Goal: Participate in discussion

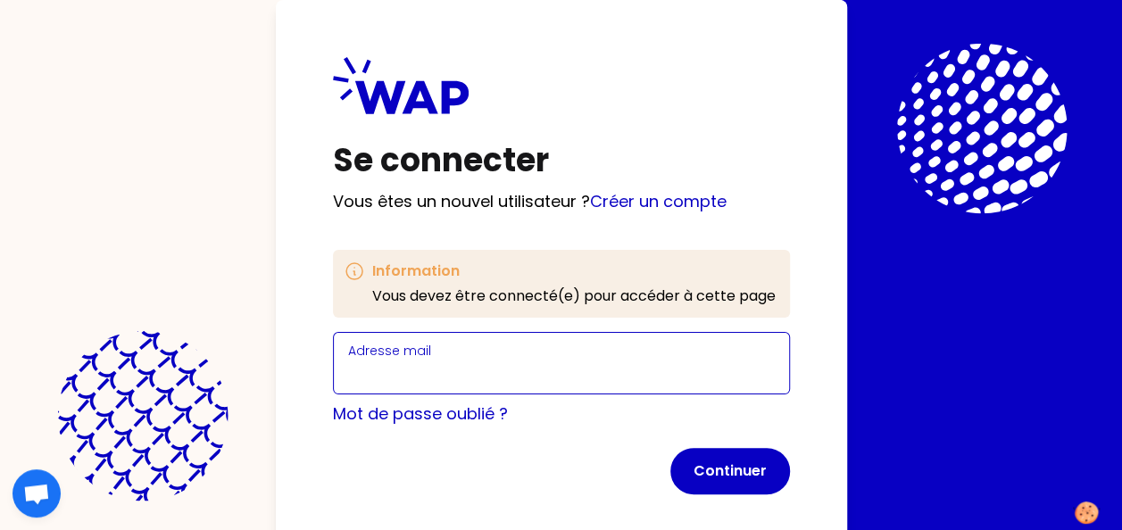
click at [411, 367] on input "Adresse mail" at bounding box center [561, 373] width 426 height 25
type input "[PERSON_NAME][EMAIL_ADDRESS][PERSON_NAME][DOMAIN_NAME]"
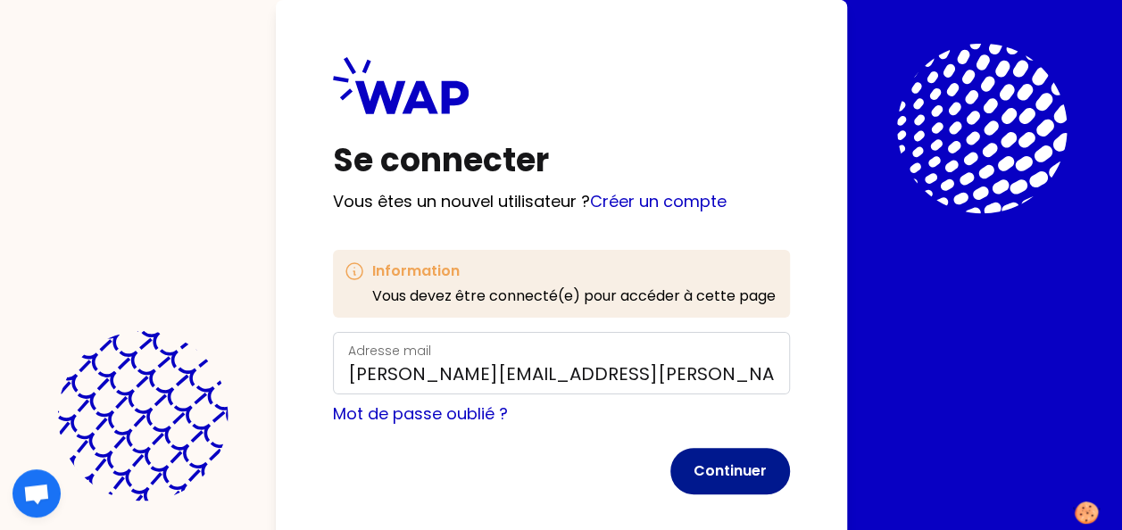
click at [731, 466] on button "Continuer" at bounding box center [730, 471] width 120 height 46
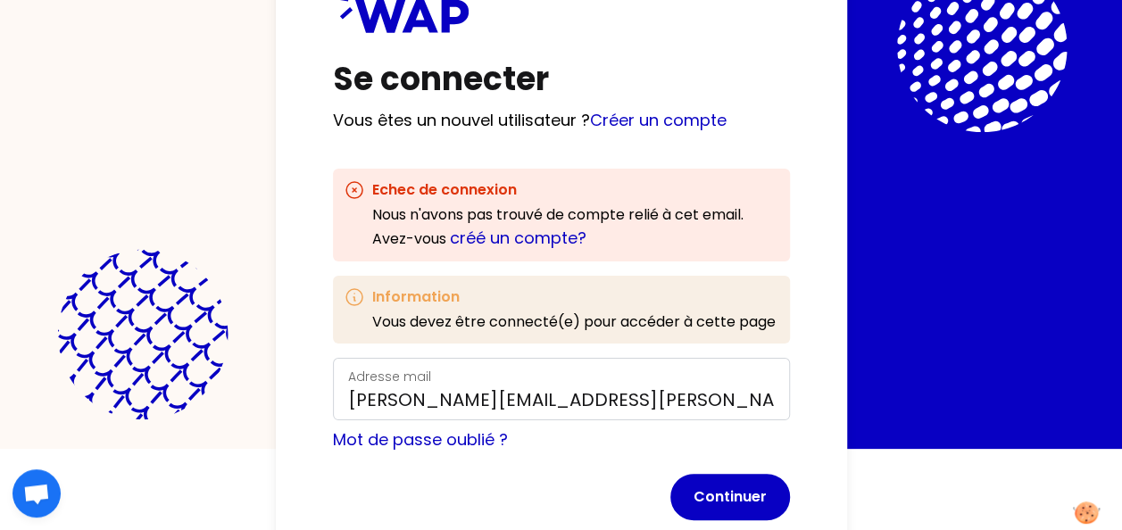
scroll to position [128, 0]
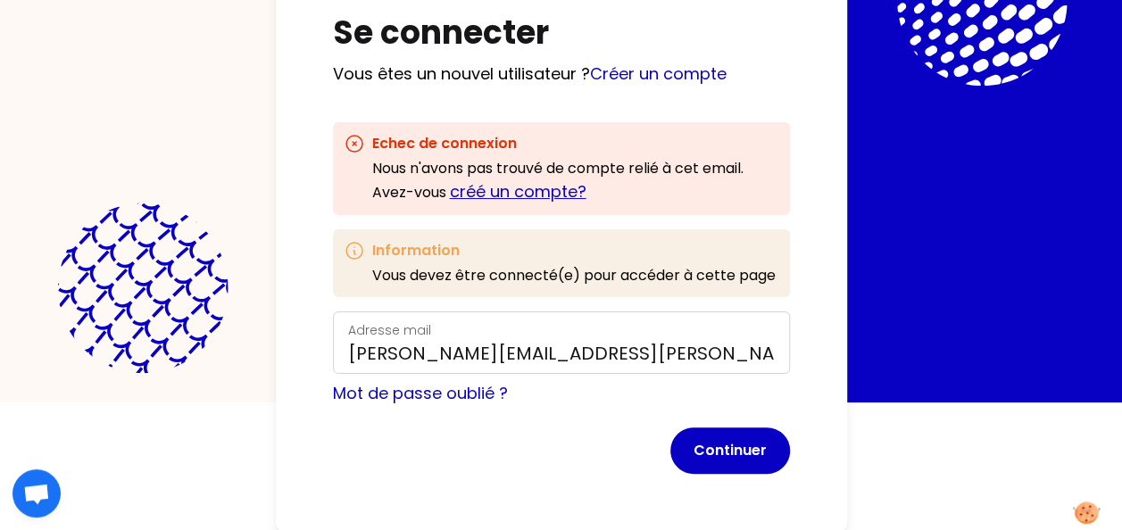
click at [532, 195] on link "créé un compte?" at bounding box center [518, 191] width 137 height 22
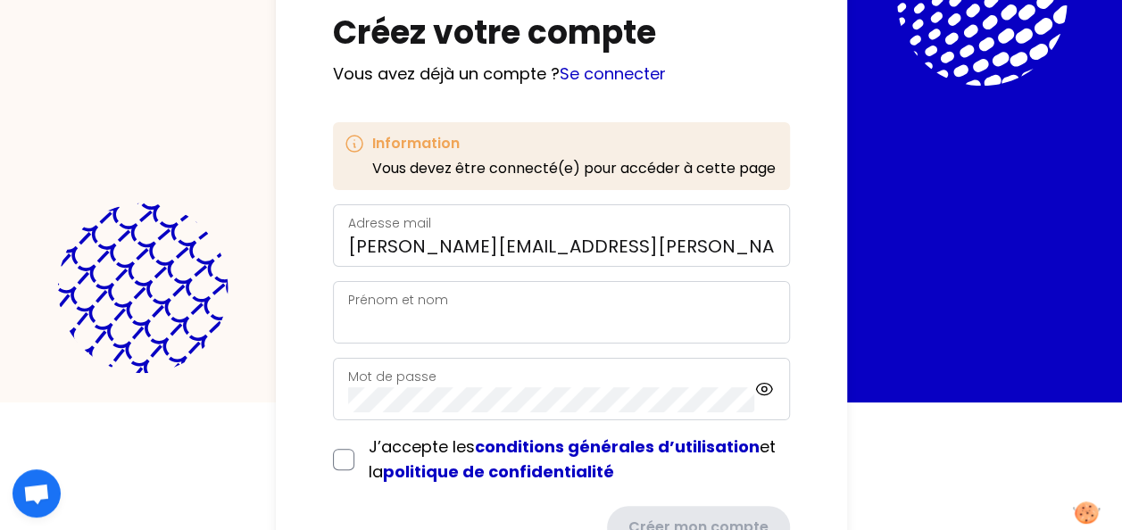
click at [448, 307] on div "Prénom et nom" at bounding box center [561, 312] width 426 height 46
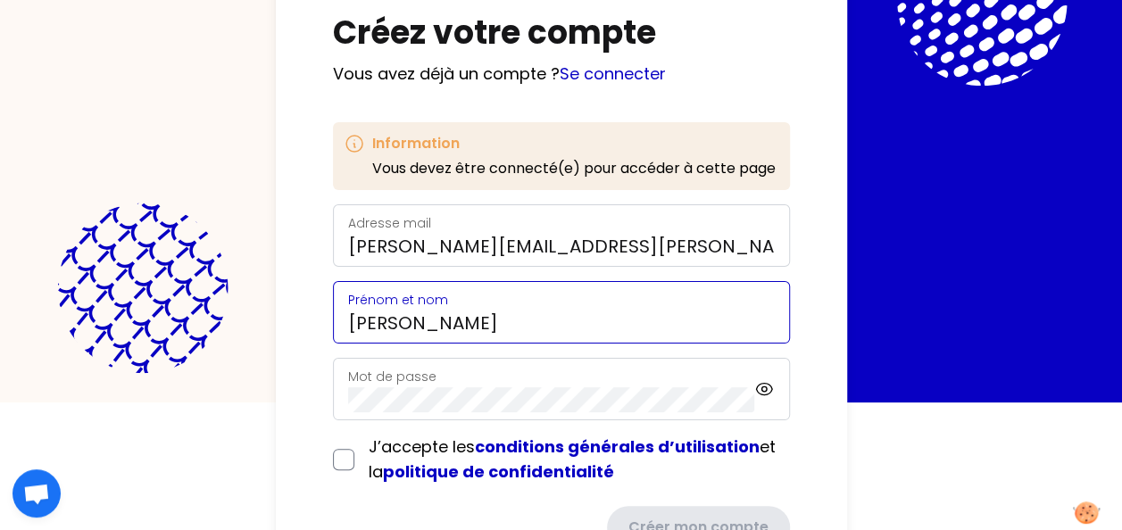
type input "[PERSON_NAME]"
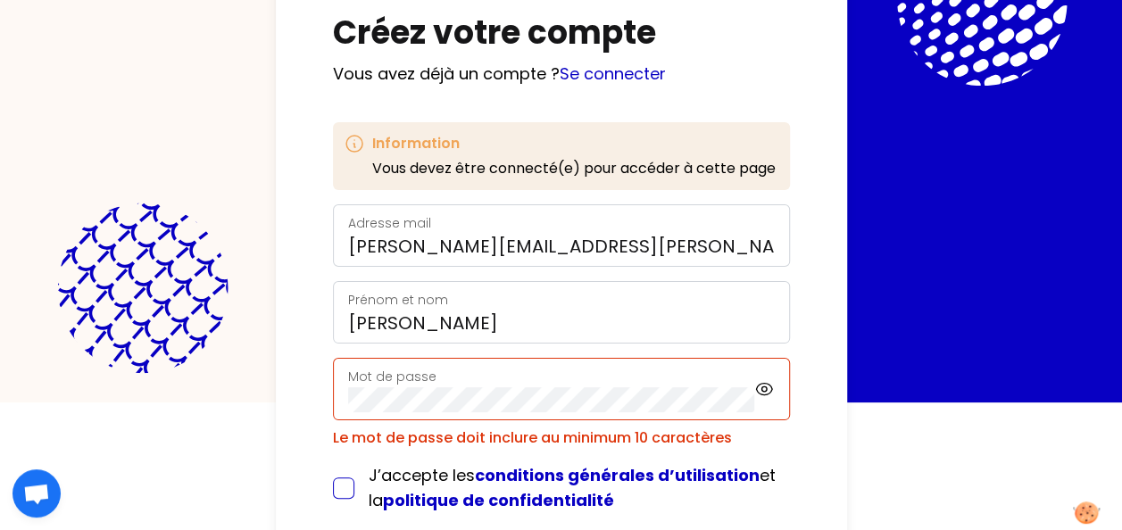
click at [341, 463] on div "J’accepte les conditions générales d’utilisation et la politique de confidentia…" at bounding box center [561, 488] width 457 height 50
click at [339, 488] on input "checkbox" at bounding box center [343, 487] width 21 height 21
checkbox input "true"
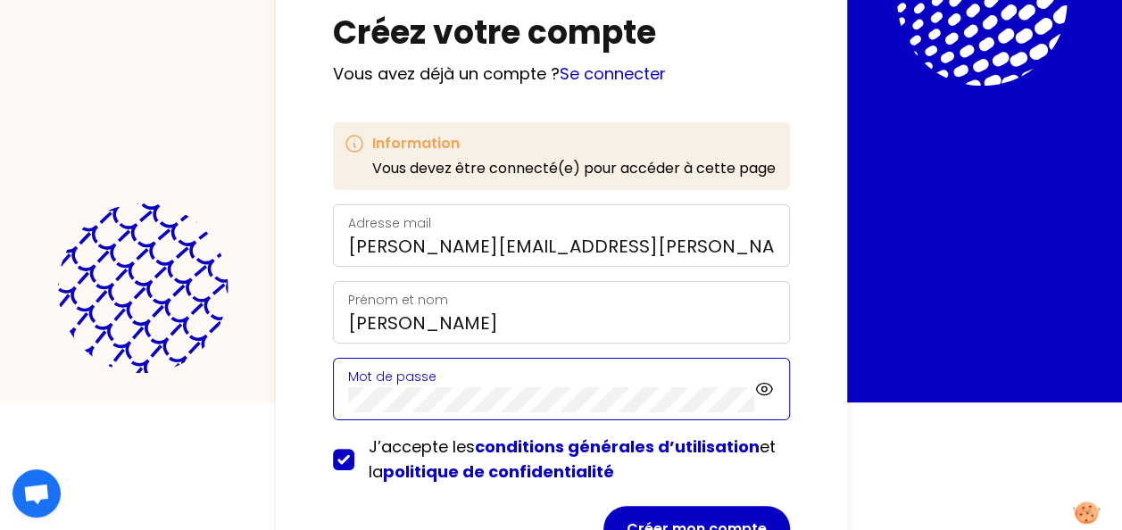
scroll to position [205, 0]
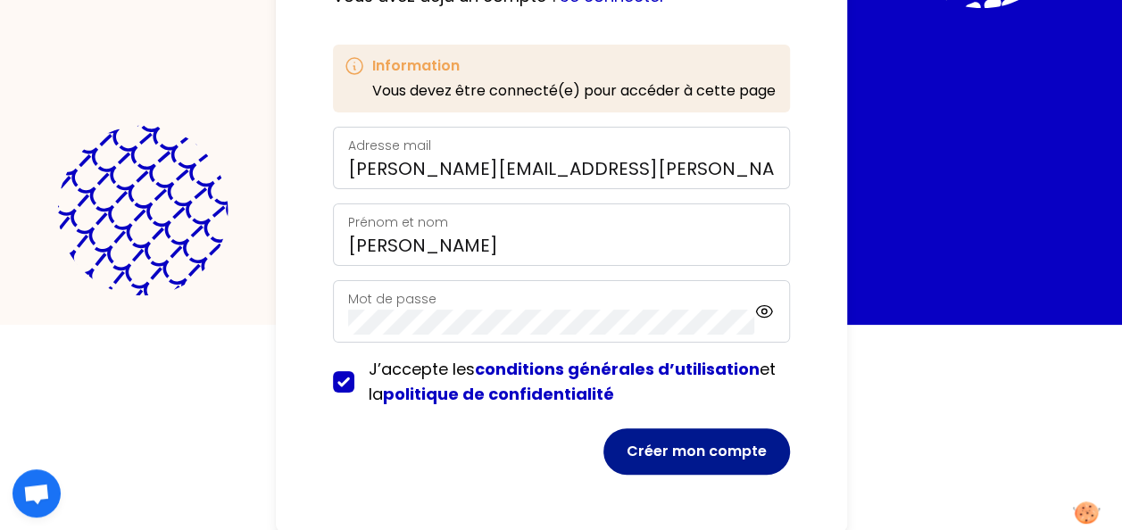
click at [707, 449] on button "Créer mon compte" at bounding box center [696, 451] width 186 height 46
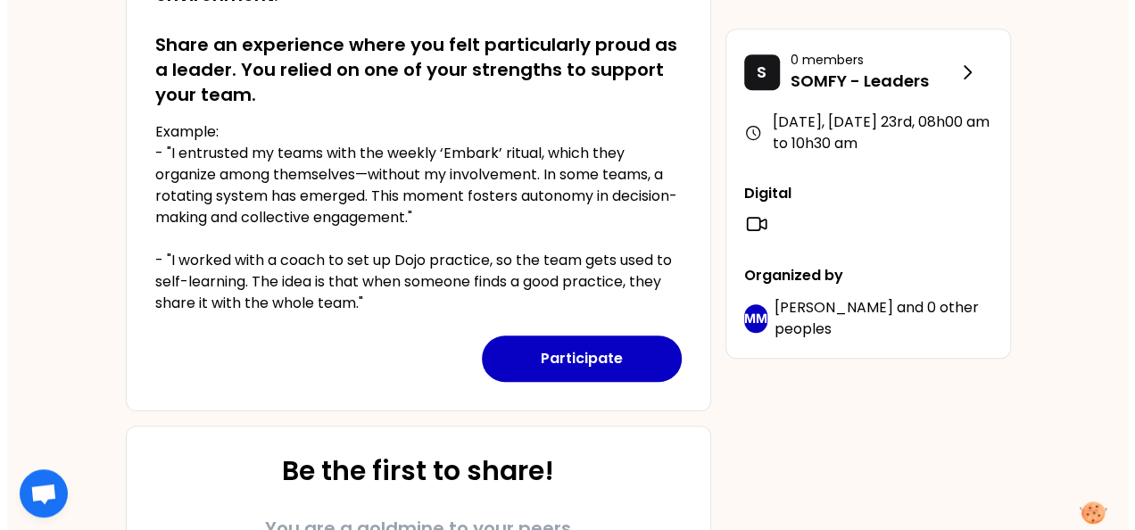
scroll to position [388, 0]
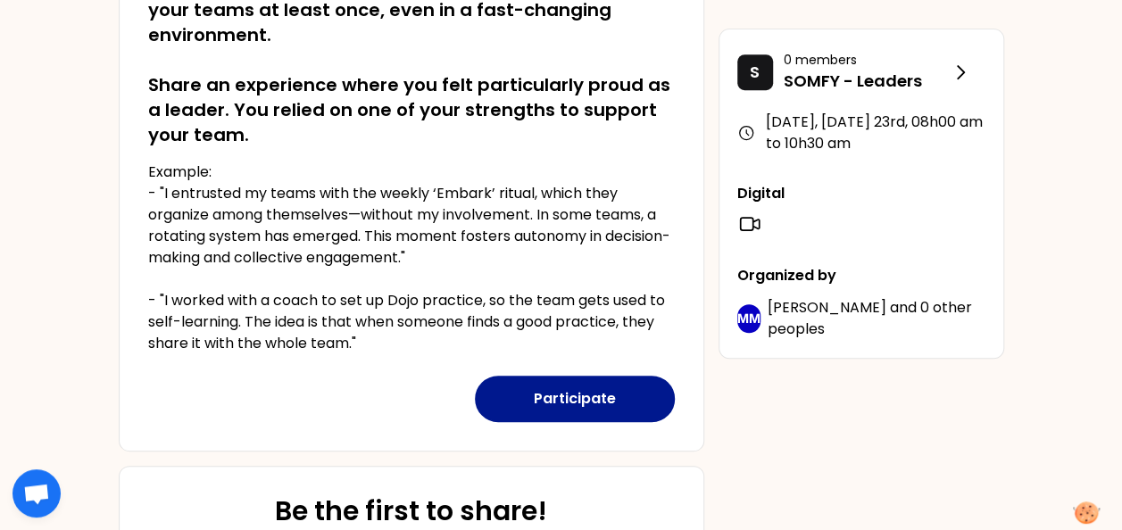
click at [569, 389] on button "Participate" at bounding box center [575, 399] width 200 height 46
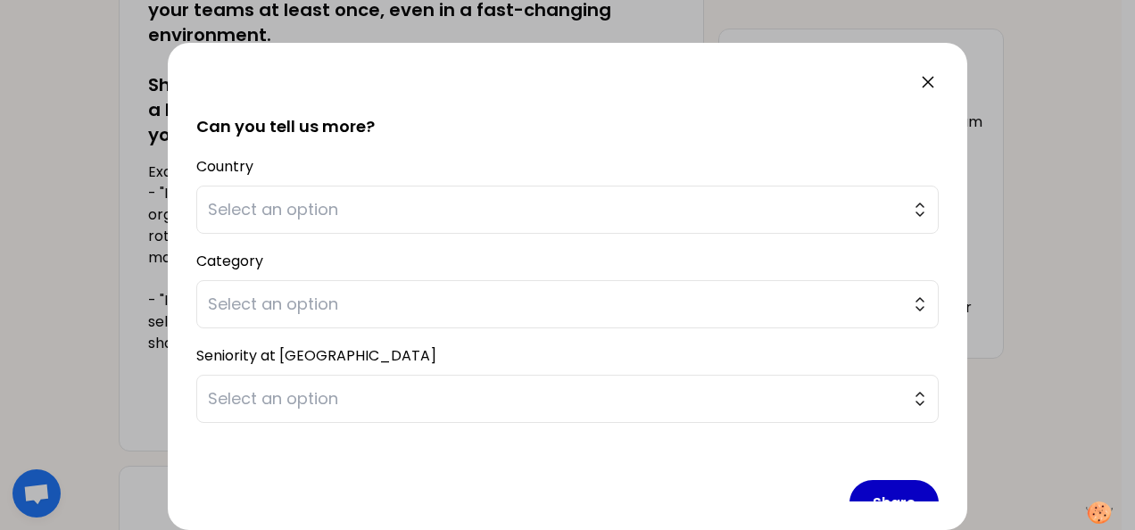
scroll to position [431, 0]
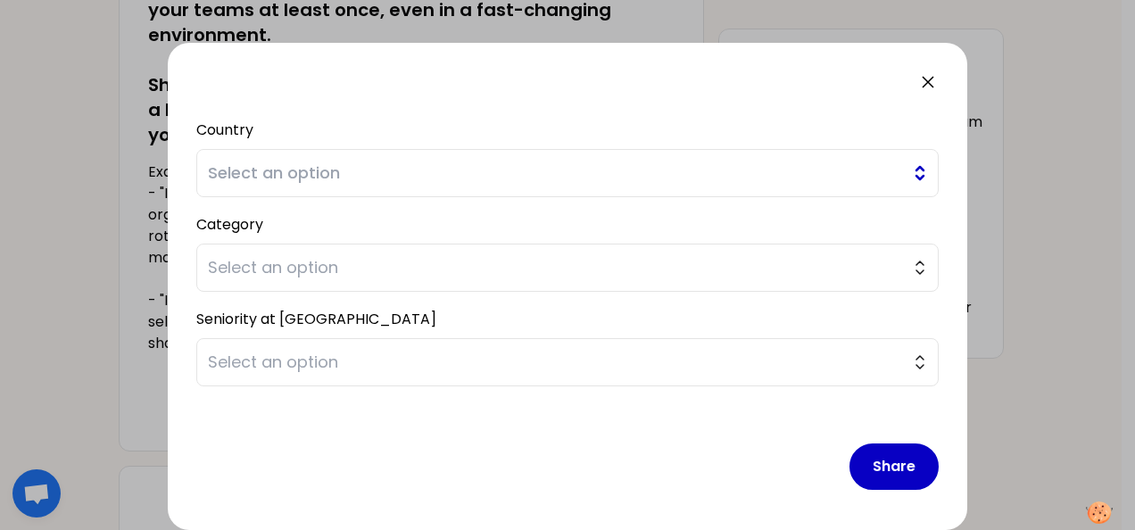
click at [621, 182] on span "Select an option" at bounding box center [555, 173] width 694 height 25
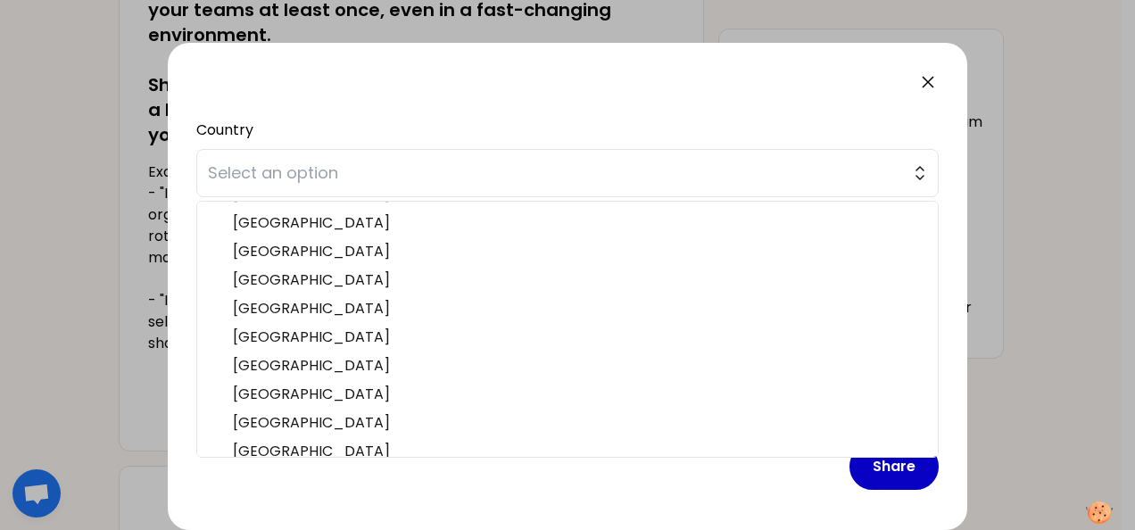
scroll to position [550, 0]
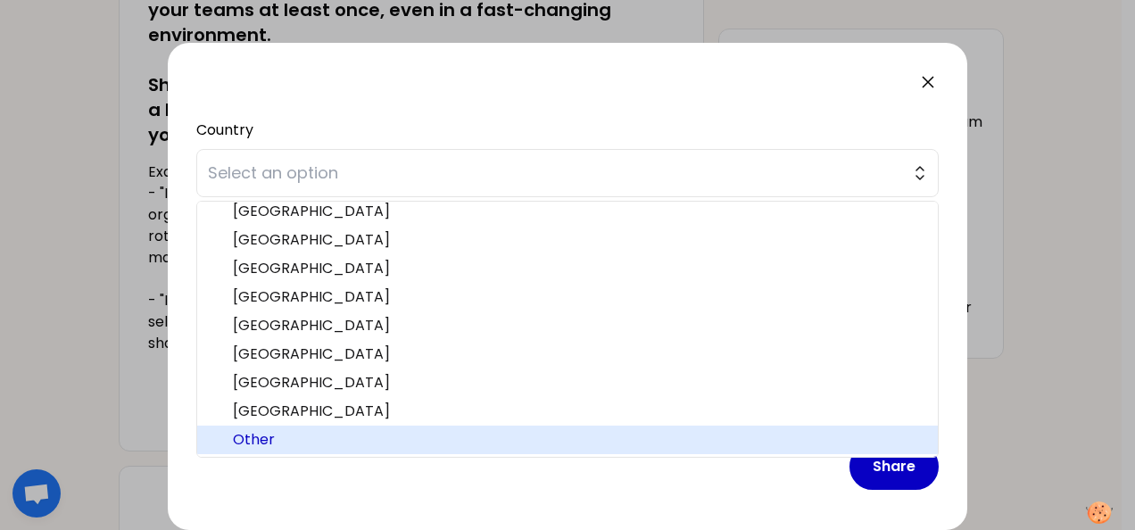
click at [712, 435] on span "Other" at bounding box center [578, 439] width 691 height 21
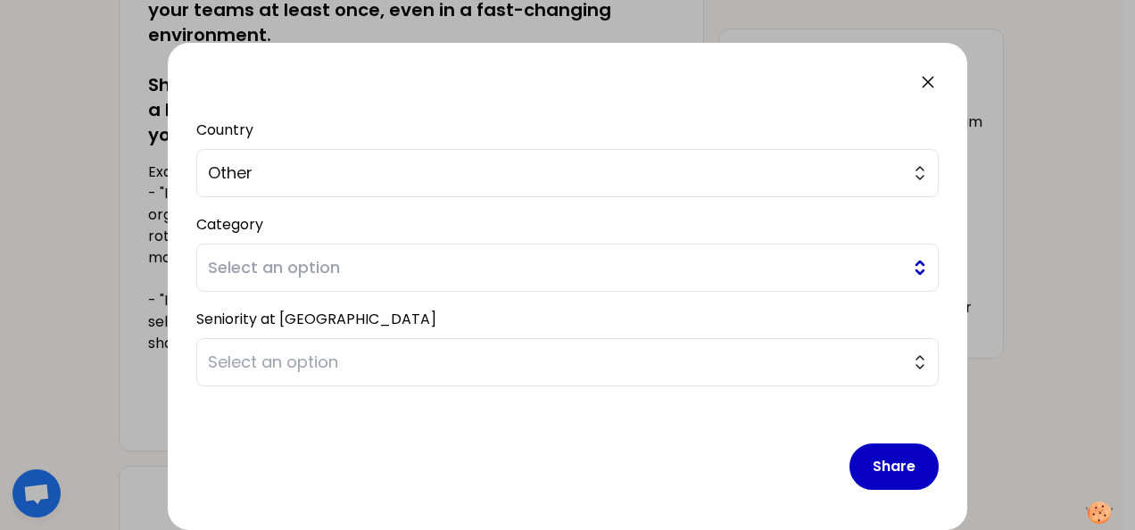
click at [329, 259] on span "Select an option" at bounding box center [555, 267] width 694 height 25
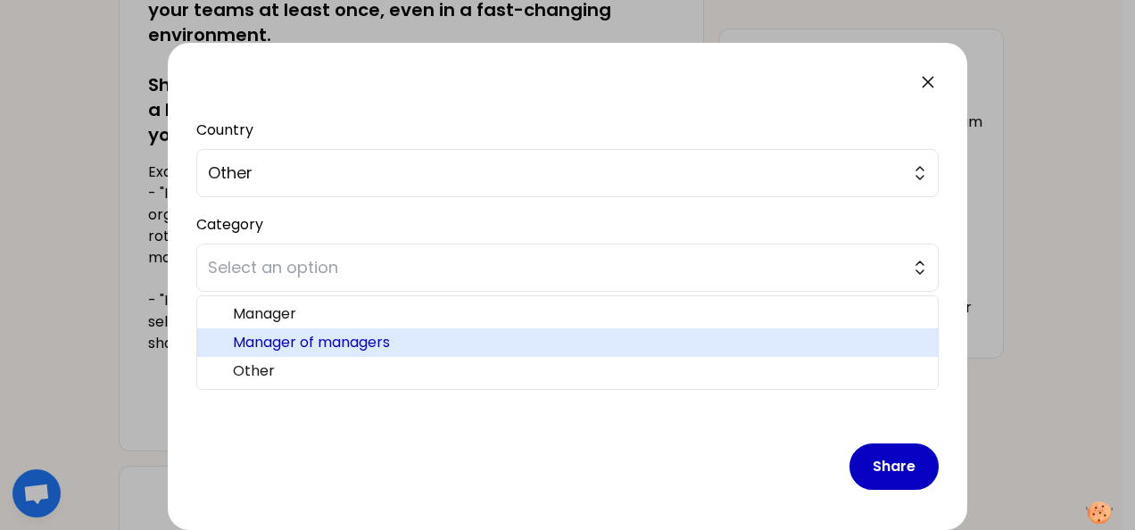
click at [300, 337] on span "Manager of managers" at bounding box center [578, 342] width 691 height 21
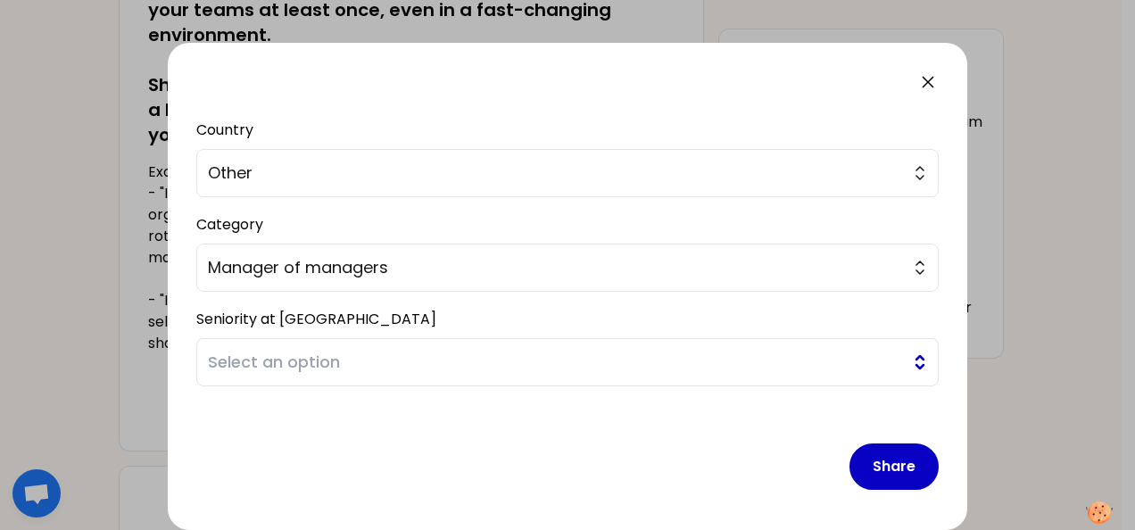
click at [302, 362] on span "Select an option" at bounding box center [555, 362] width 694 height 25
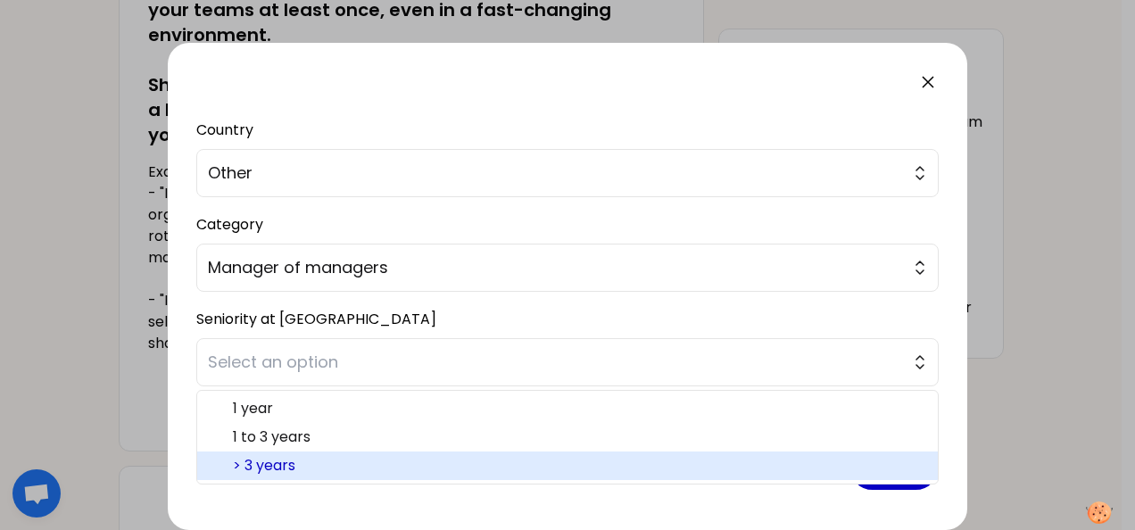
click at [286, 463] on span "> 3 years" at bounding box center [578, 465] width 691 height 21
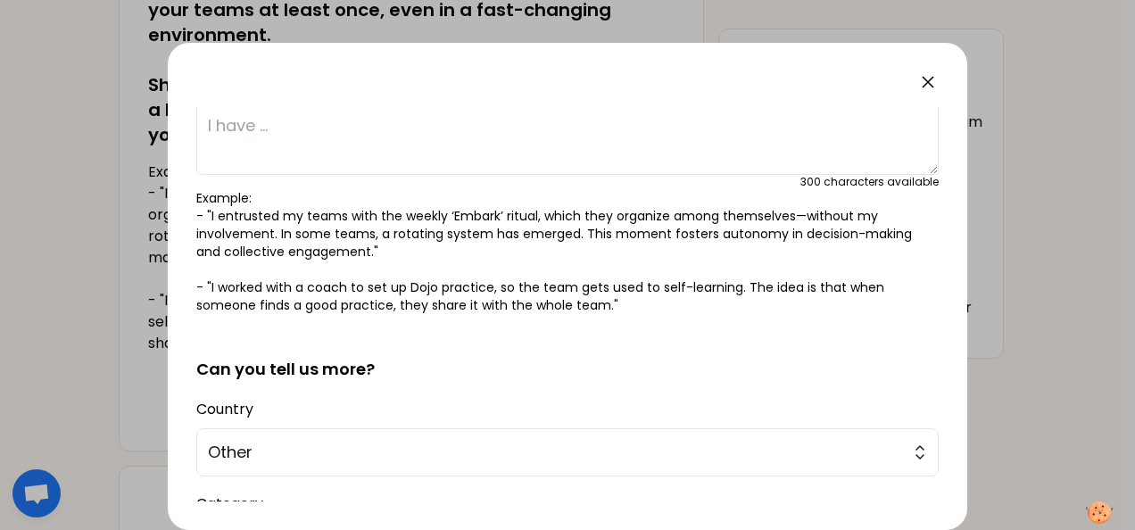
scroll to position [0, 0]
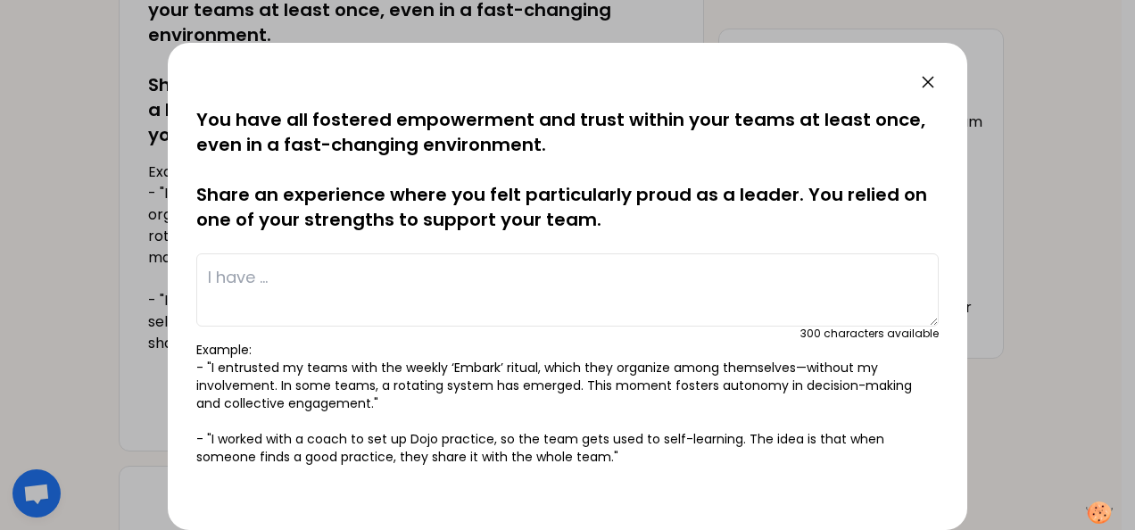
click at [420, 277] on textarea at bounding box center [567, 289] width 742 height 73
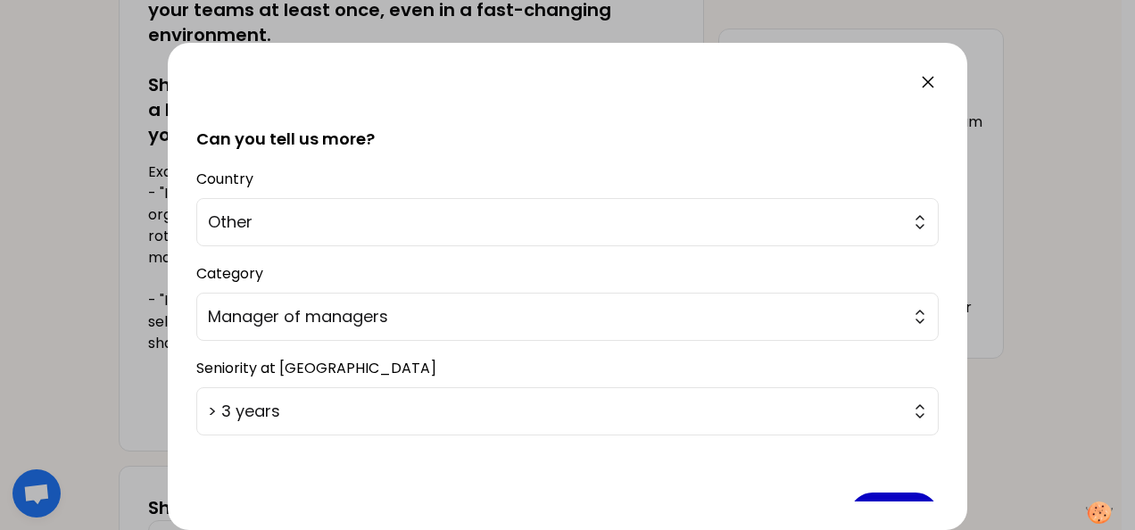
scroll to position [431, 0]
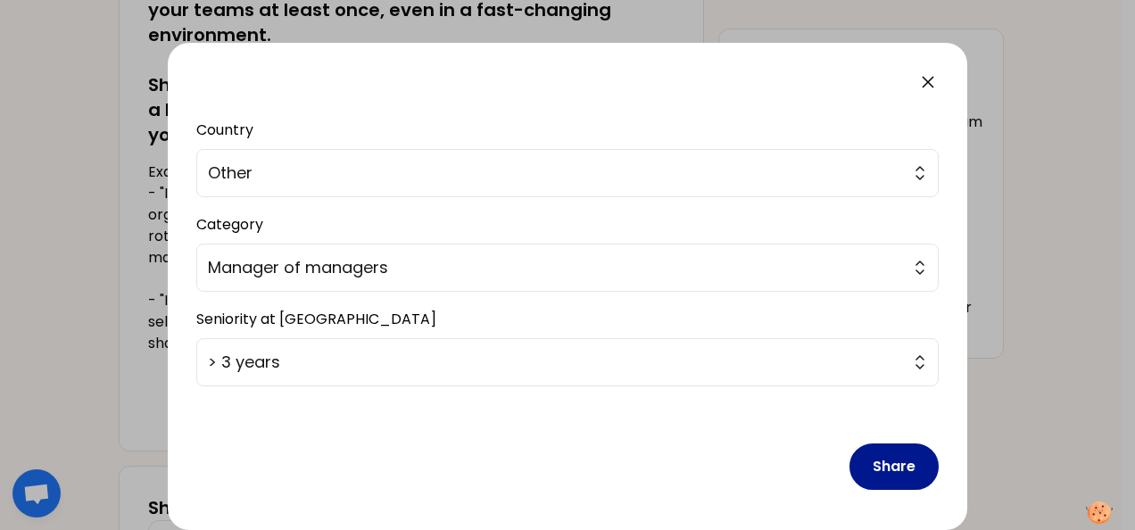
type textarea "At the time of a new organization creation, I set a club gathering my all globa…"
click at [888, 467] on button "Share" at bounding box center [893, 466] width 89 height 46
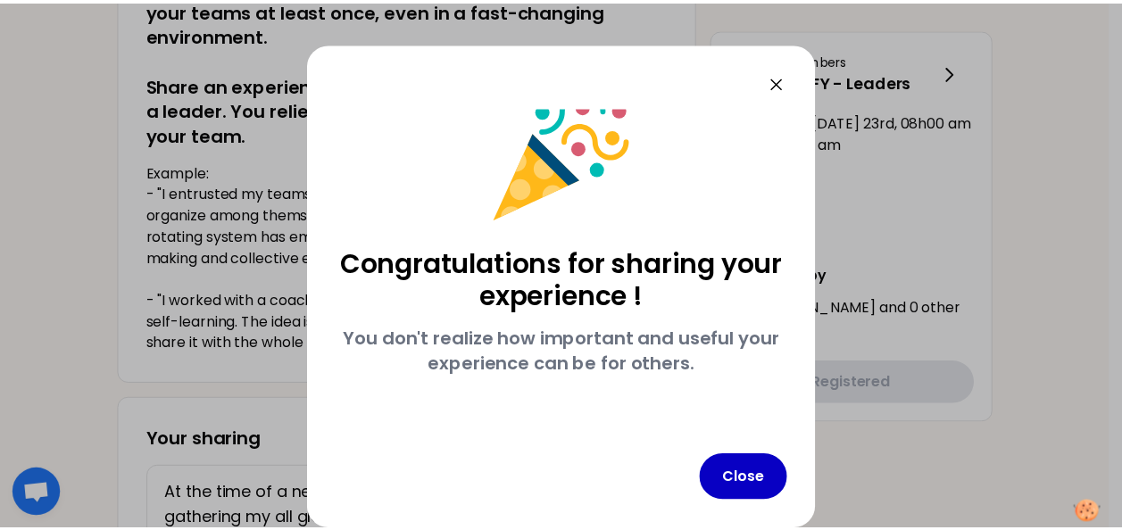
scroll to position [30, 0]
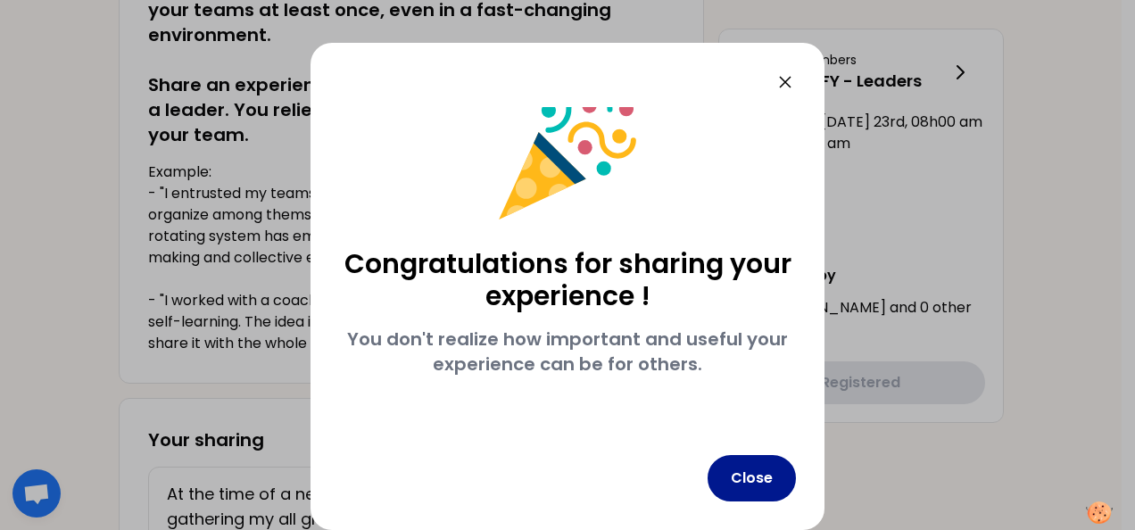
click at [758, 476] on button "Close" at bounding box center [752, 478] width 88 height 46
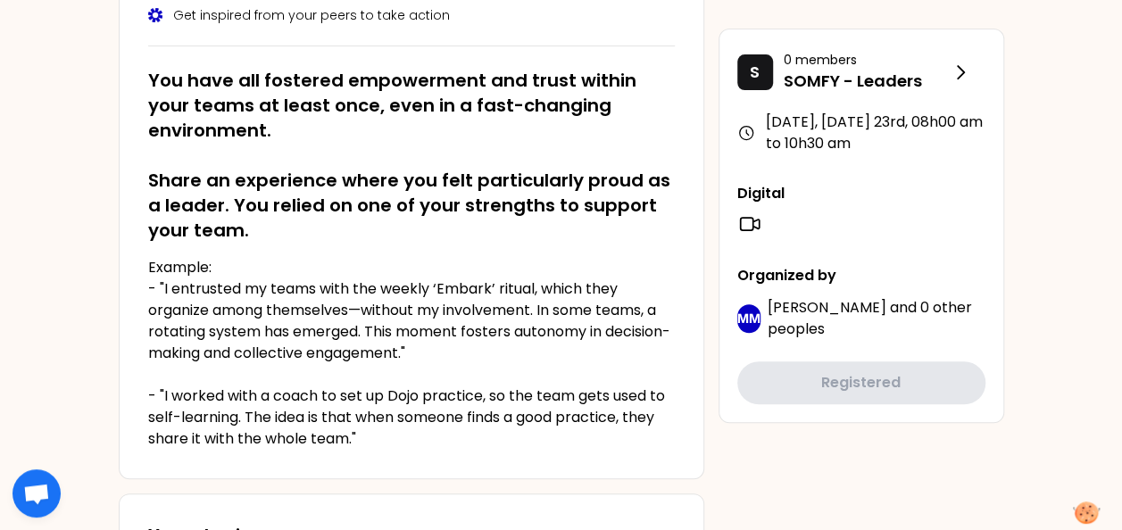
scroll to position [0, 0]
